Goal: Task Accomplishment & Management: Complete application form

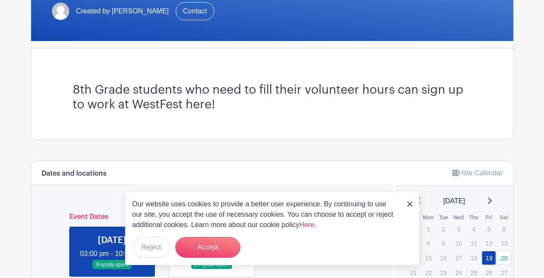
scroll to position [185, 0]
click at [222, 248] on button "Accept" at bounding box center [207, 247] width 65 height 21
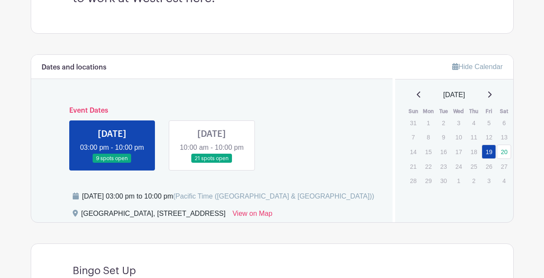
scroll to position [0, 0]
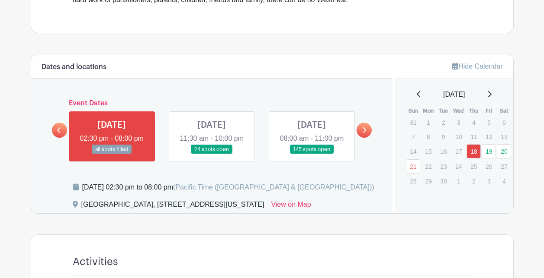
scroll to position [382, 0]
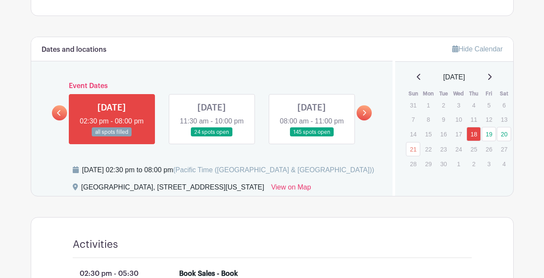
click at [211, 137] on link at bounding box center [211, 137] width 0 height 0
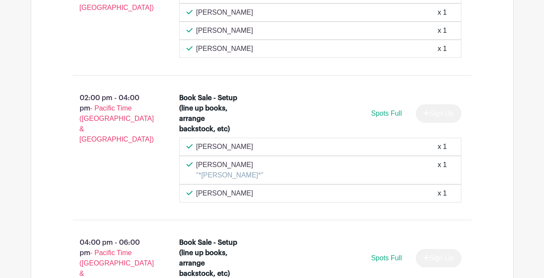
scroll to position [1501, 0]
